Goal: Task Accomplishment & Management: Manage account settings

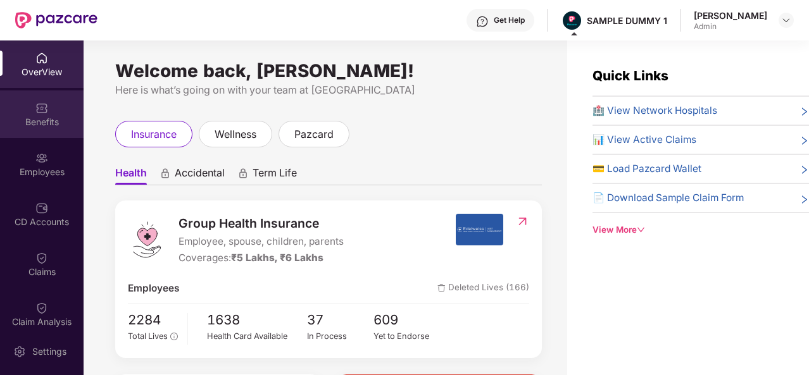
click at [35, 119] on div "Benefits" at bounding box center [42, 122] width 84 height 13
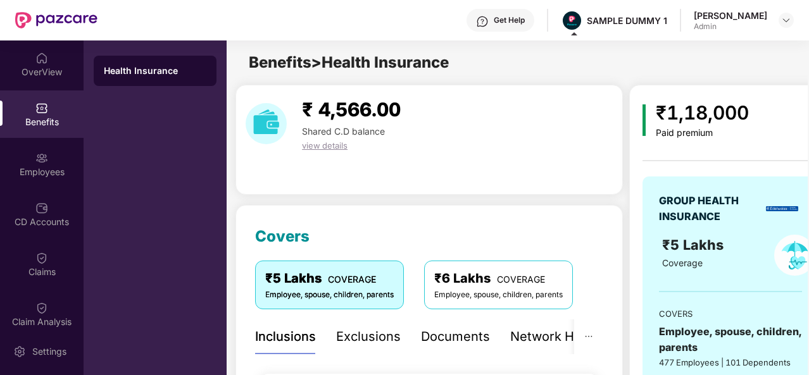
click at [369, 343] on div "Exclusions" at bounding box center [368, 337] width 65 height 20
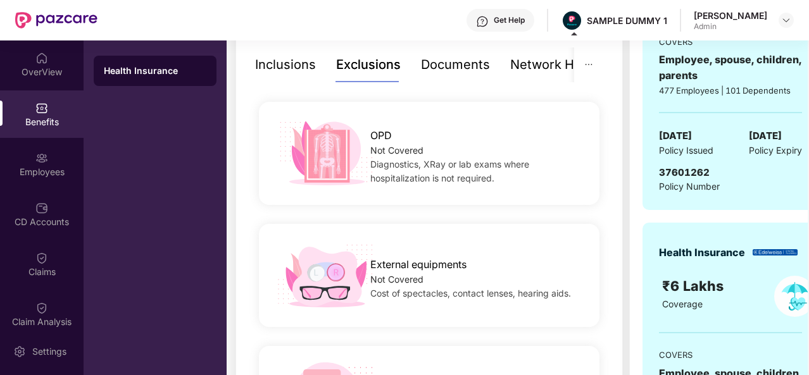
scroll to position [274, 0]
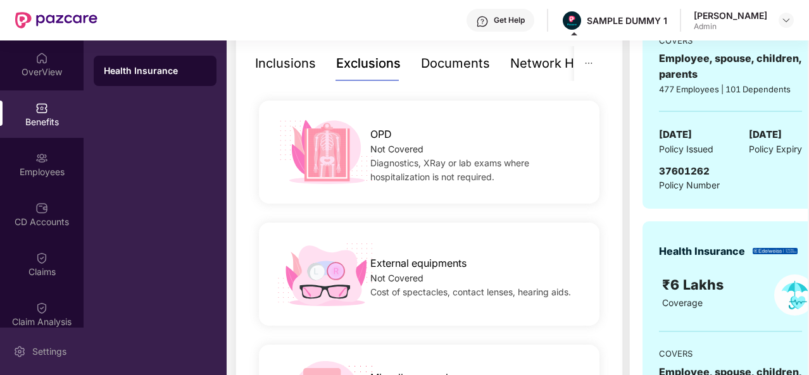
click at [52, 356] on div "Settings" at bounding box center [49, 352] width 42 height 13
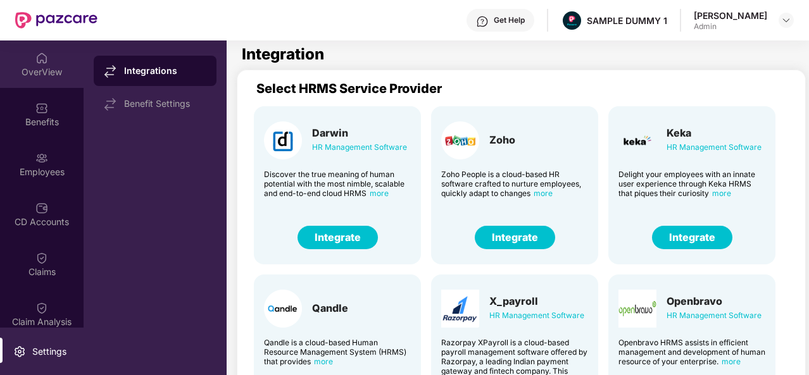
click at [38, 78] on div "OverView" at bounding box center [42, 64] width 84 height 47
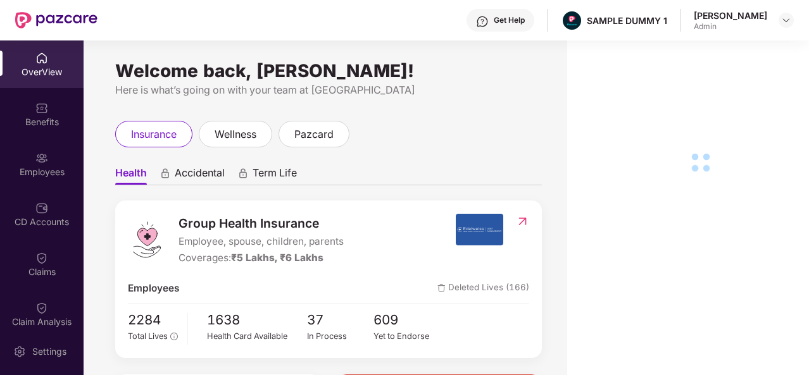
click at [29, 320] on div "Claim Analysis" at bounding box center [42, 322] width 84 height 13
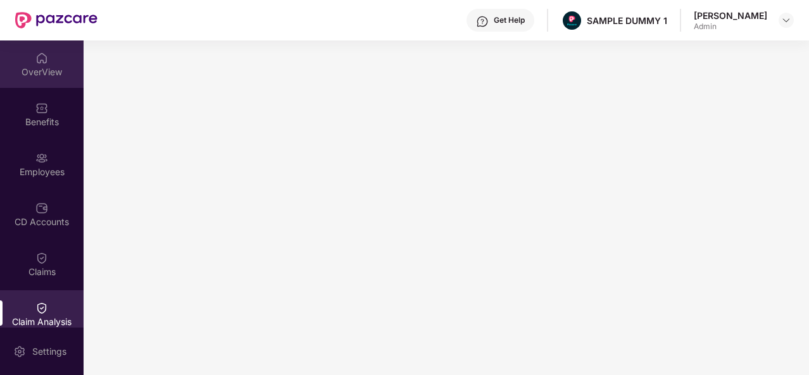
click at [55, 75] on div "OverView" at bounding box center [42, 72] width 84 height 13
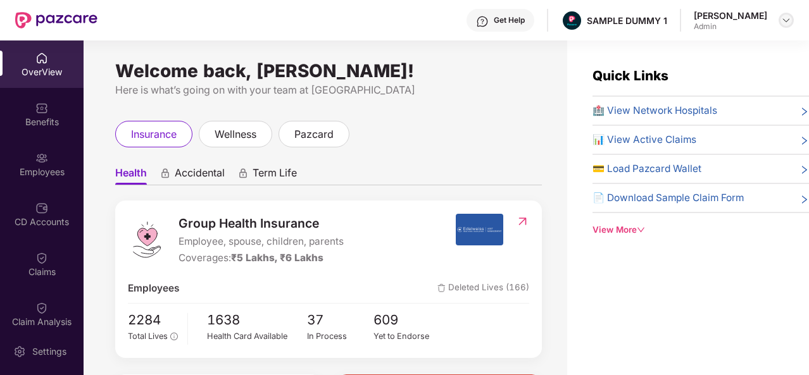
click at [786, 20] on img at bounding box center [786, 20] width 10 height 10
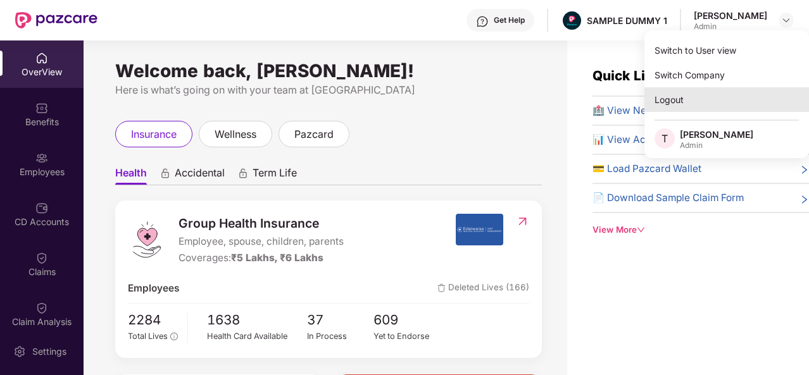
click at [698, 96] on div "Logout" at bounding box center [727, 99] width 165 height 25
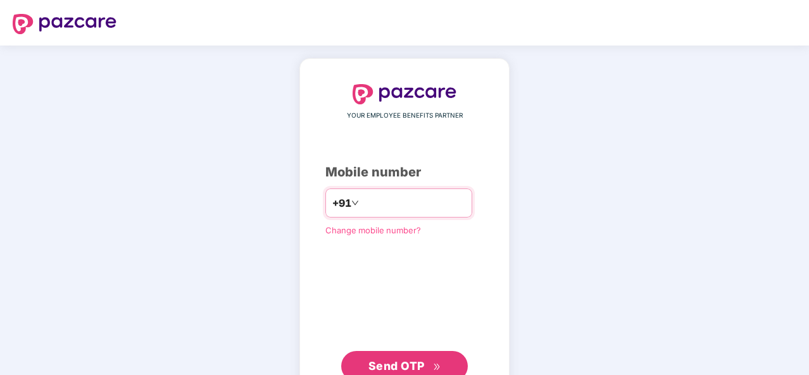
type input "**********"
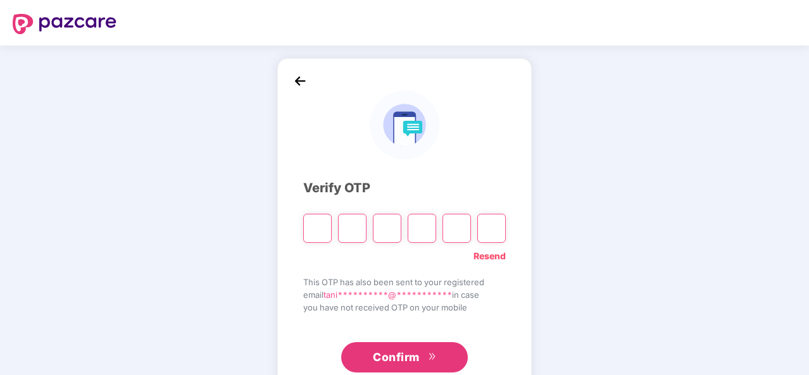
type input "*"
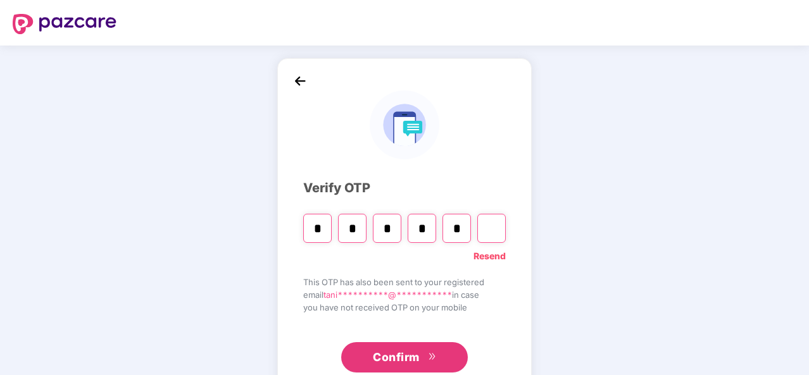
type input "*"
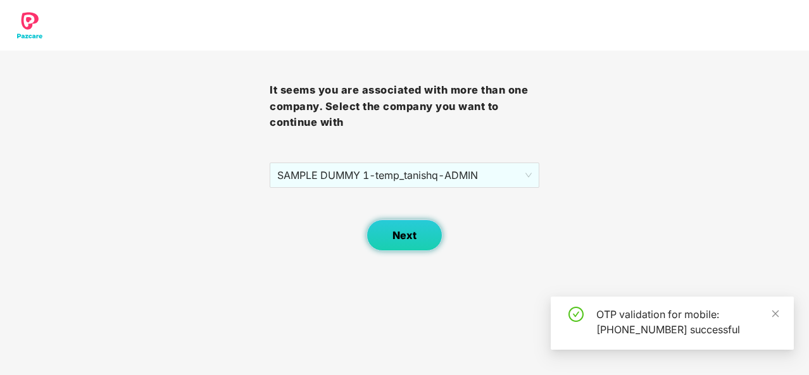
click at [413, 232] on span "Next" at bounding box center [405, 236] width 24 height 12
